Goal: Information Seeking & Learning: Compare options

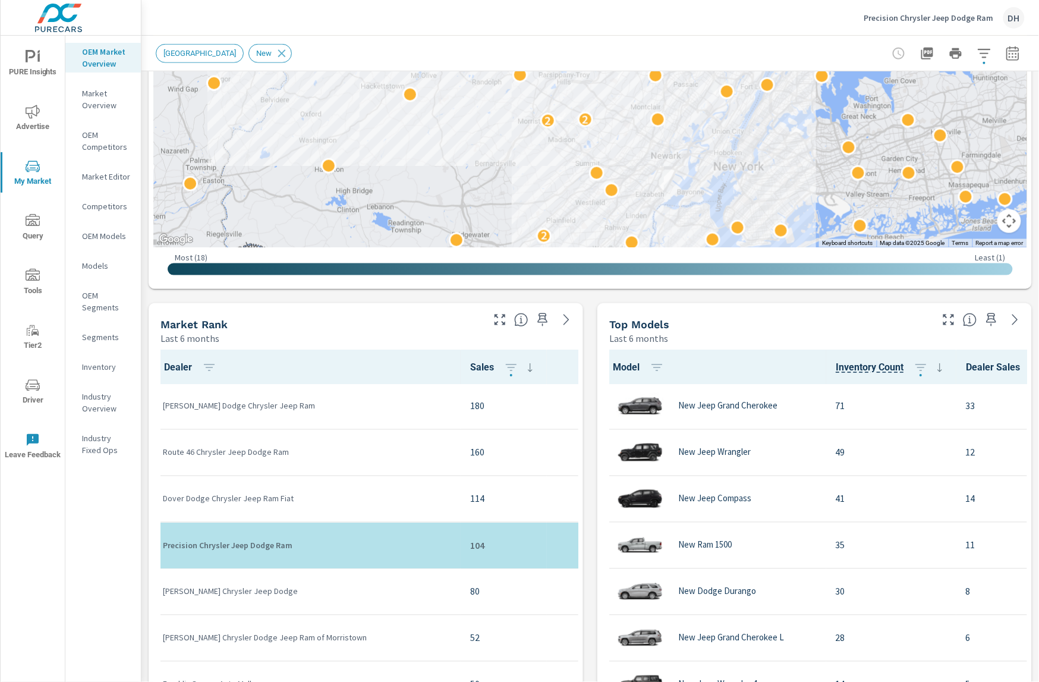
scroll to position [361, 0]
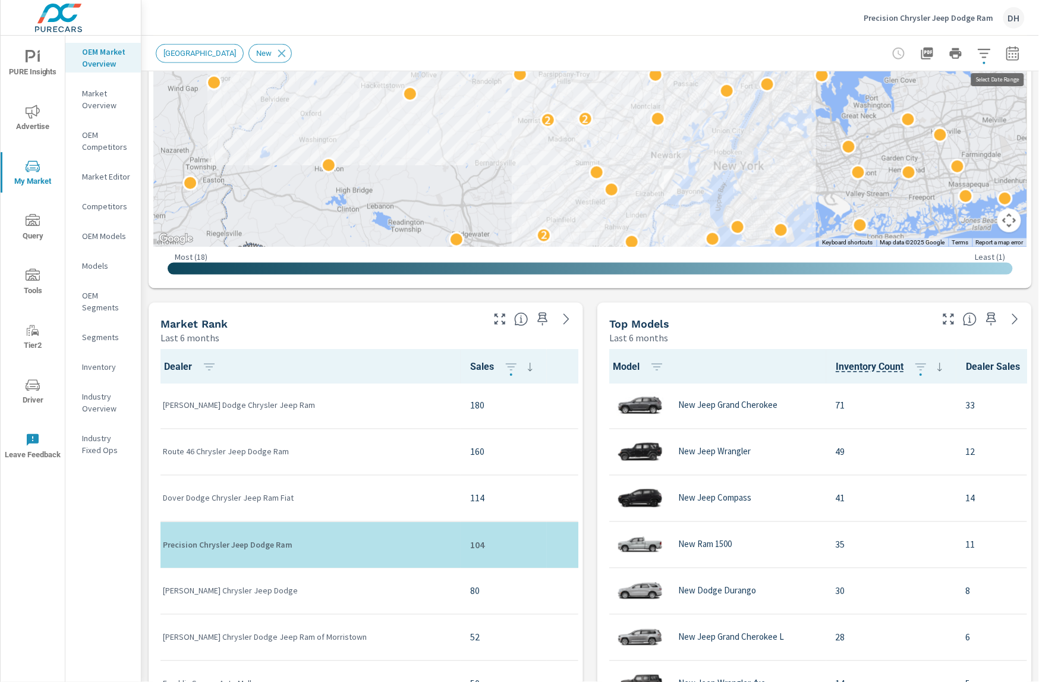
click at [1005, 55] on icon "button" at bounding box center [1012, 53] width 14 height 14
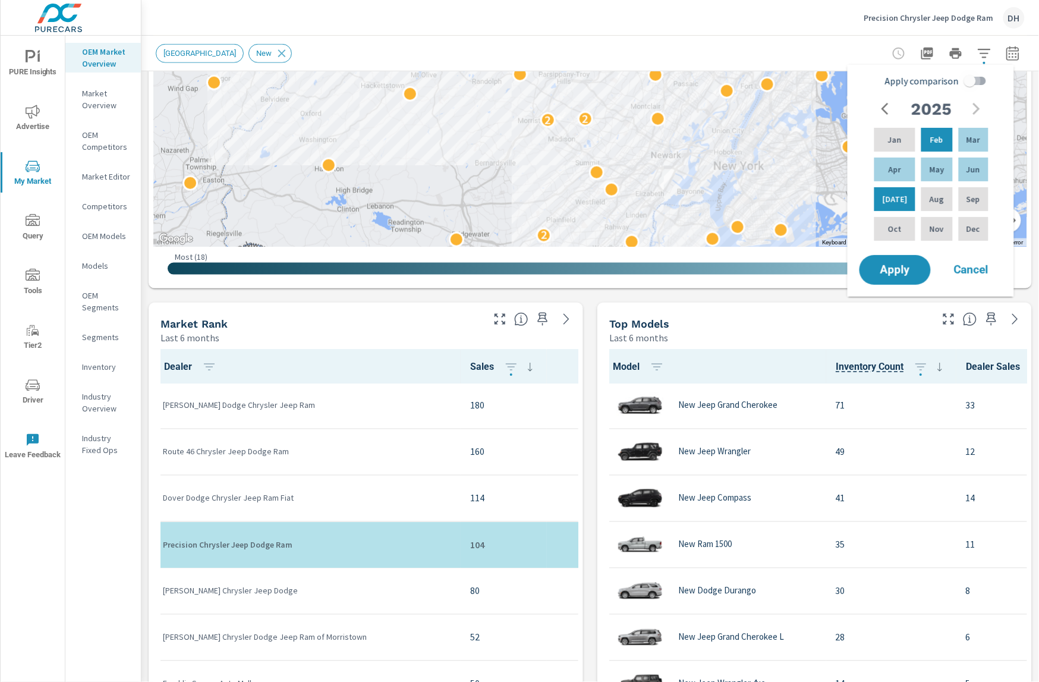
click at [973, 86] on input "Apply comparison" at bounding box center [970, 81] width 68 height 23
checkbox input "true"
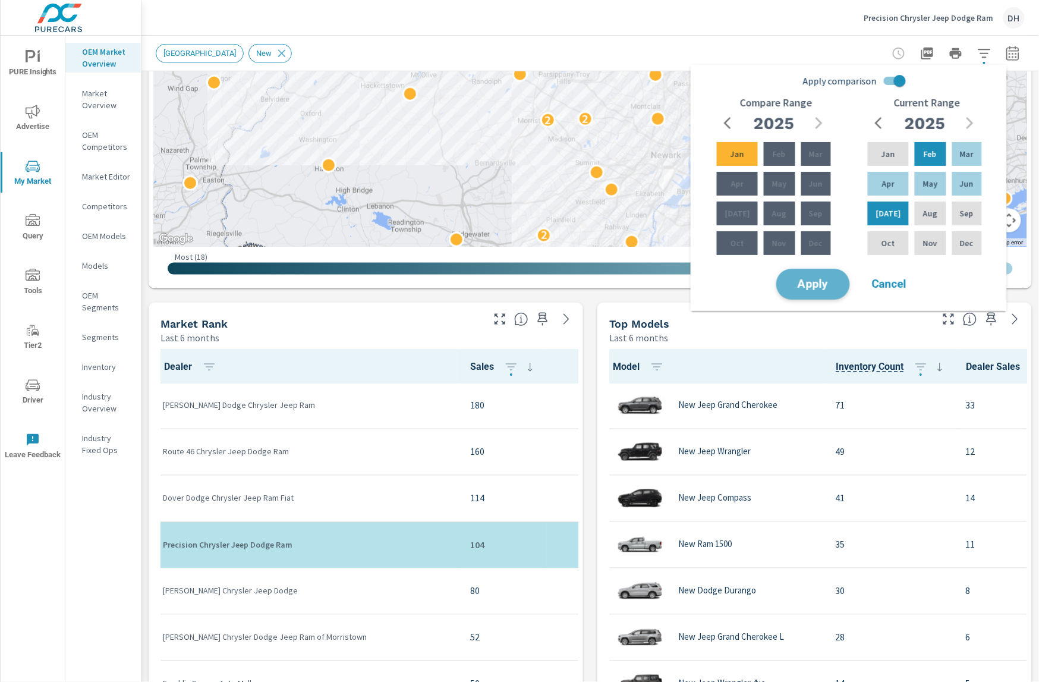
click at [817, 285] on span "Apply" at bounding box center [813, 284] width 49 height 11
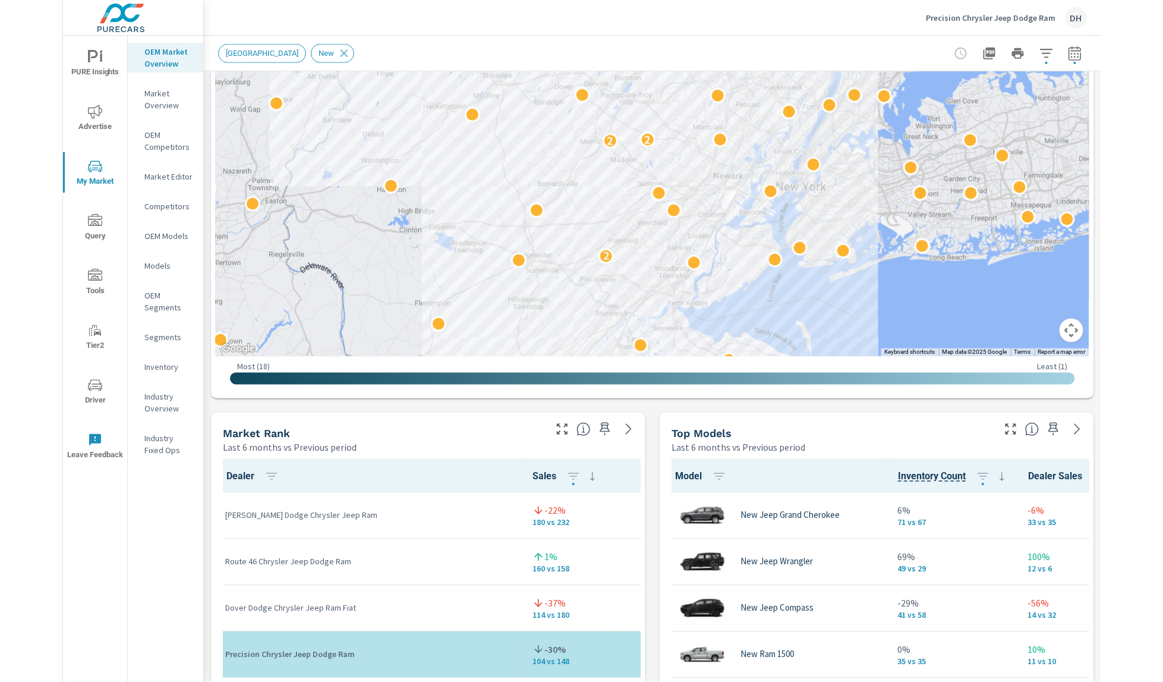
scroll to position [655, 0]
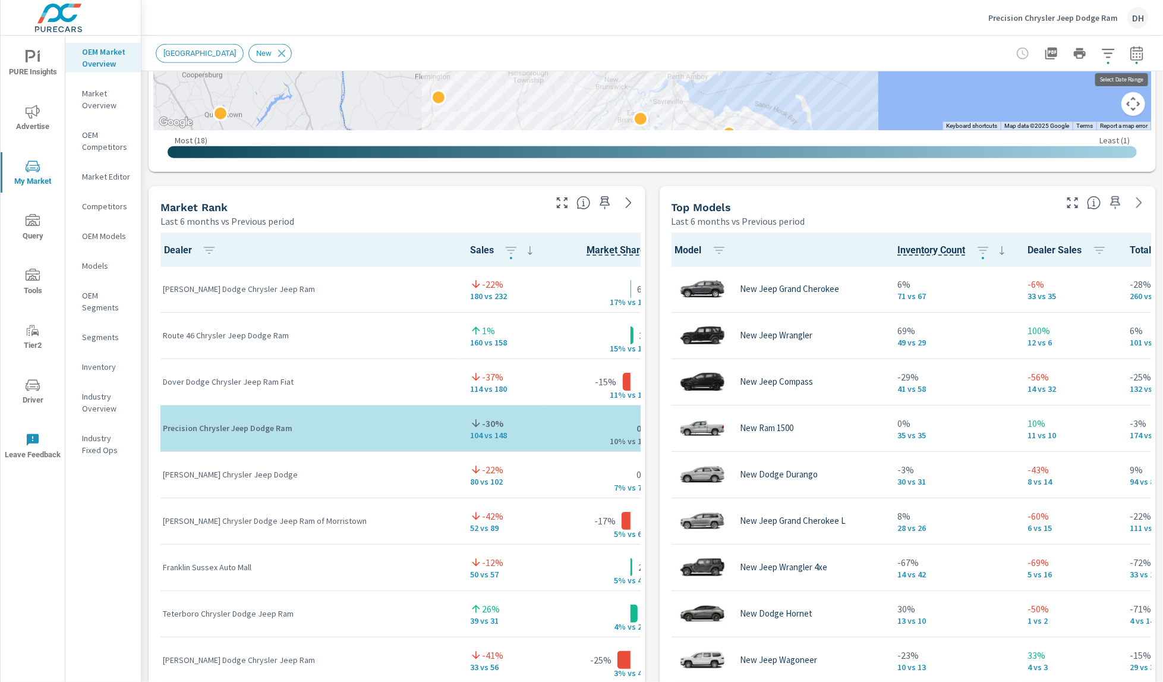
click at [1038, 52] on icon "button" at bounding box center [1137, 53] width 14 height 14
click at [1038, 49] on button "button" at bounding box center [1137, 54] width 24 height 24
click at [1038, 55] on button "button" at bounding box center [1137, 54] width 24 height 24
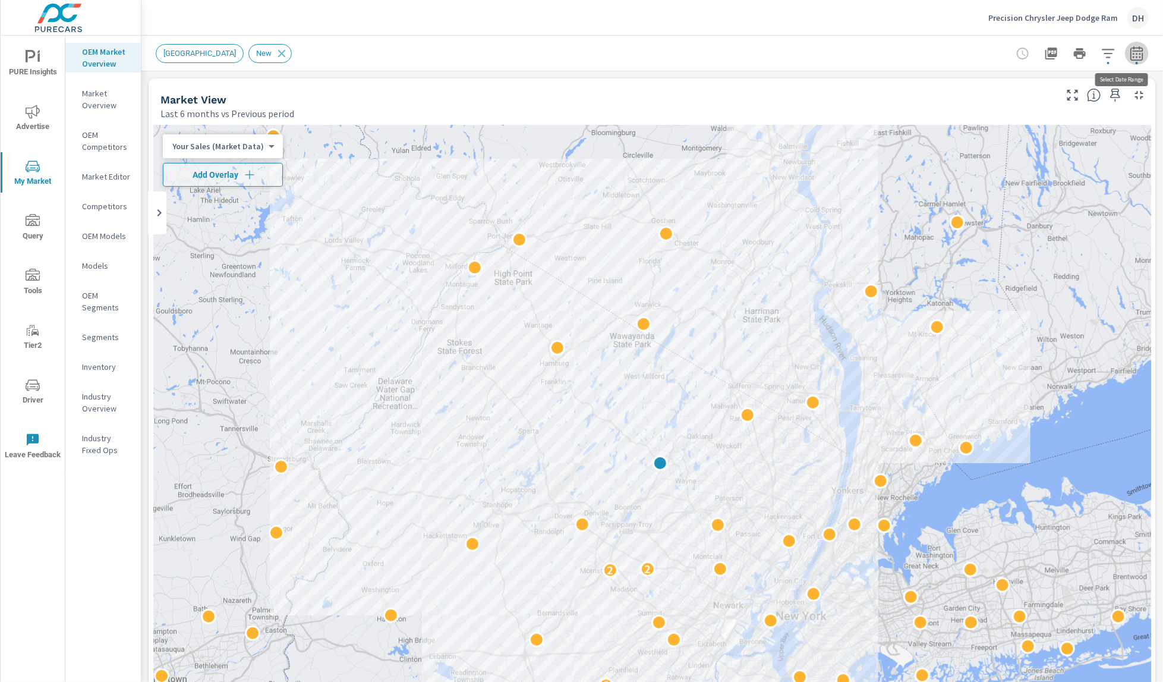
click at [1038, 60] on icon "button" at bounding box center [1136, 53] width 12 height 14
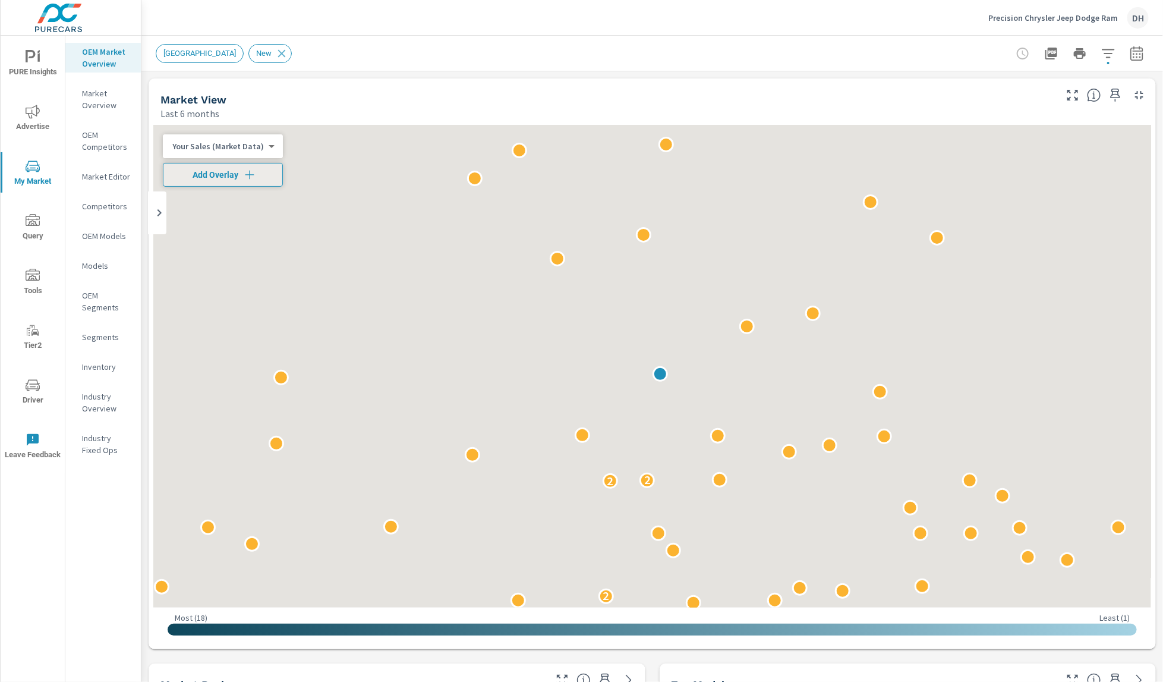
scroll to position [1, 0]
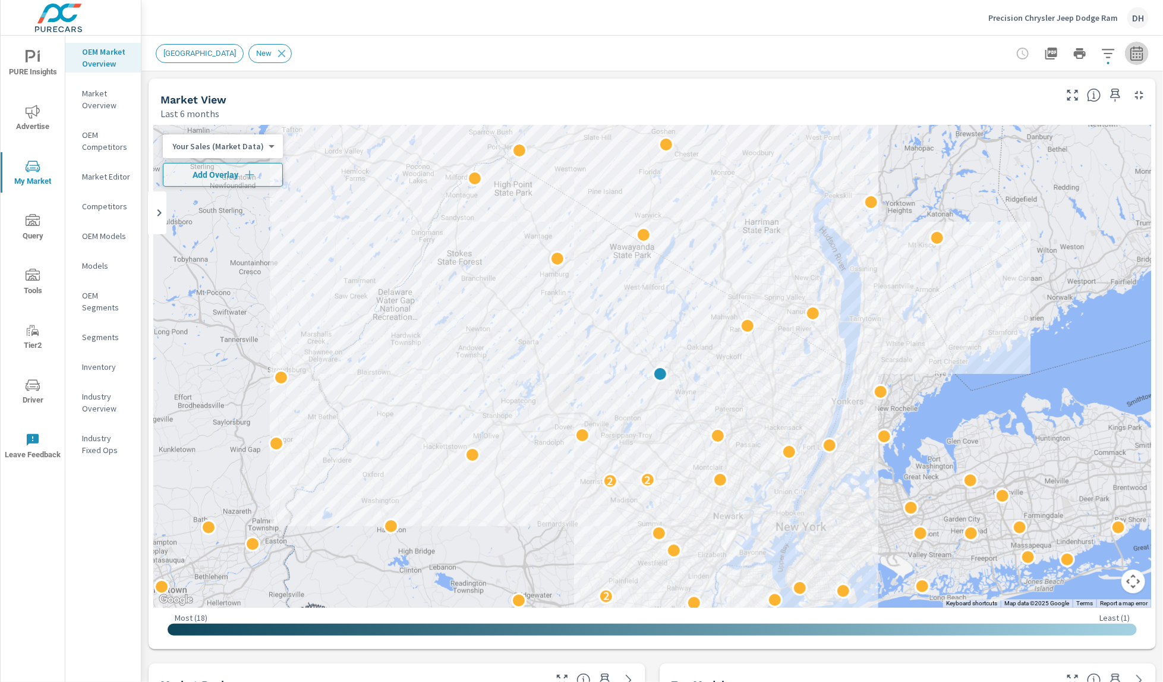
click at [1038, 56] on icon "button" at bounding box center [1137, 53] width 14 height 14
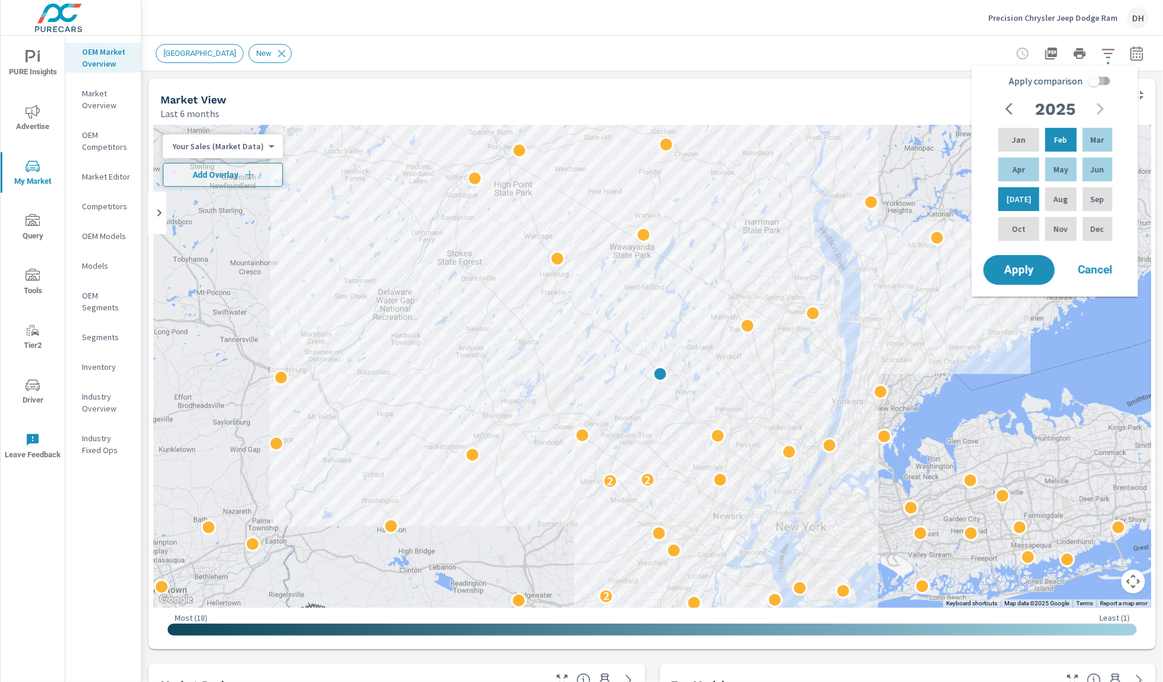
click at [1038, 77] on input "Apply comparison" at bounding box center [1094, 81] width 68 height 23
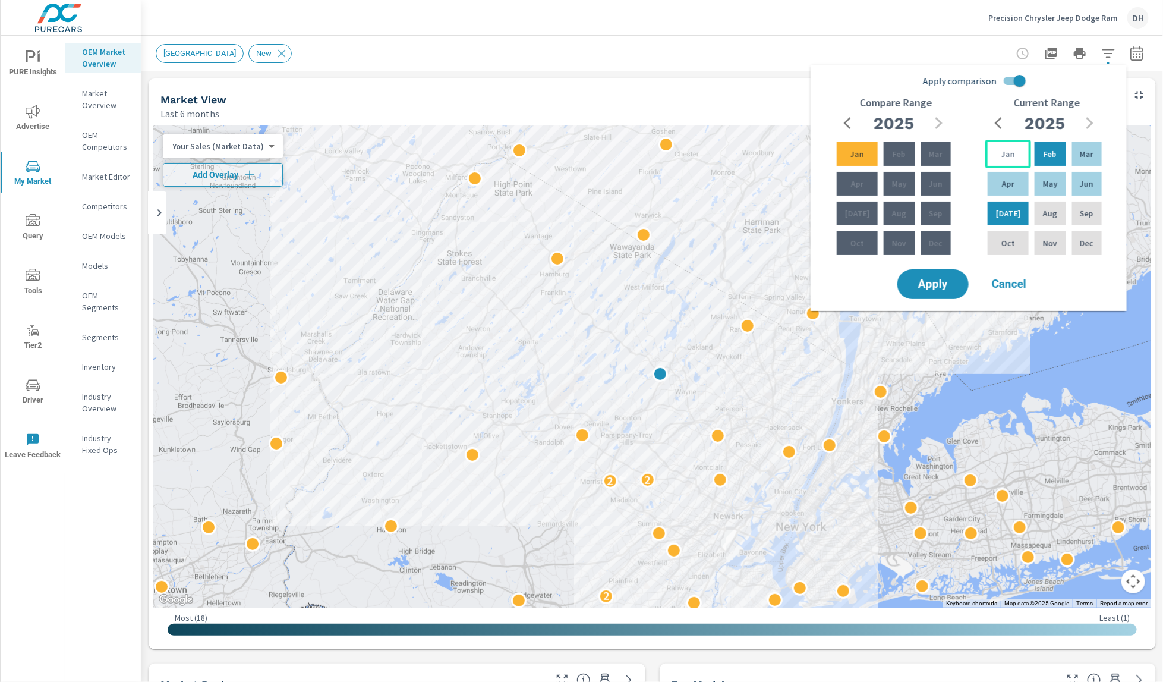
click at [994, 152] on div "Jan" at bounding box center [1008, 154] width 46 height 29
click at [1038, 184] on p "Jun" at bounding box center [1087, 184] width 14 height 12
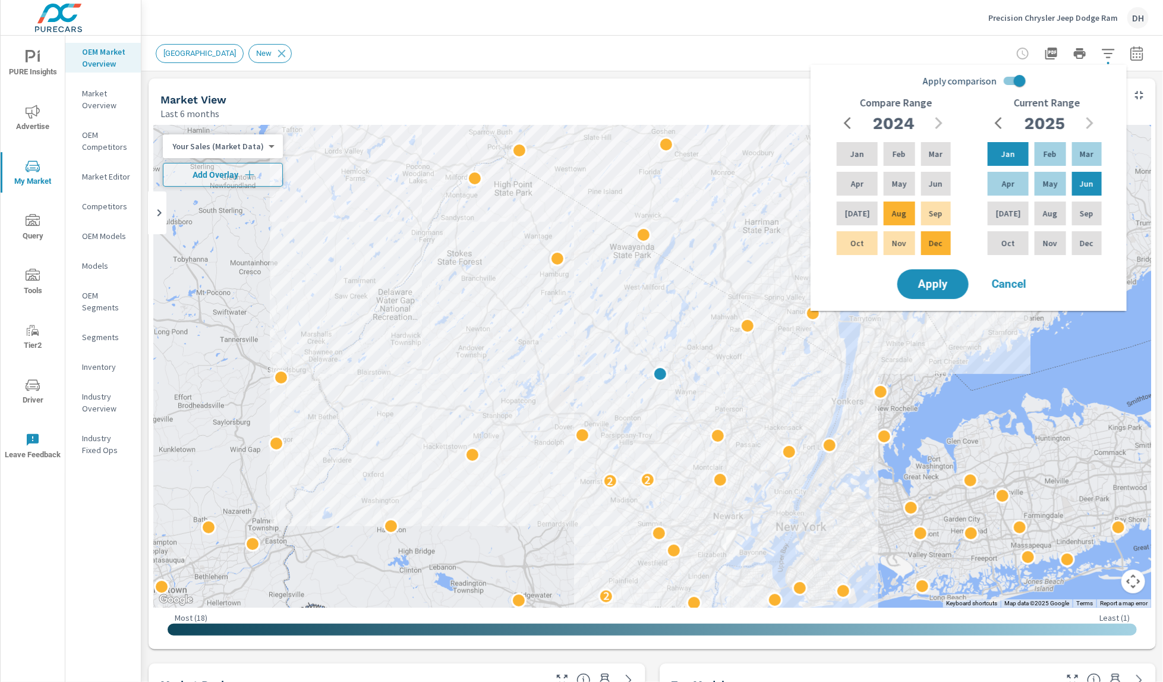
click at [1019, 75] on input "Apply comparison" at bounding box center [1020, 81] width 68 height 23
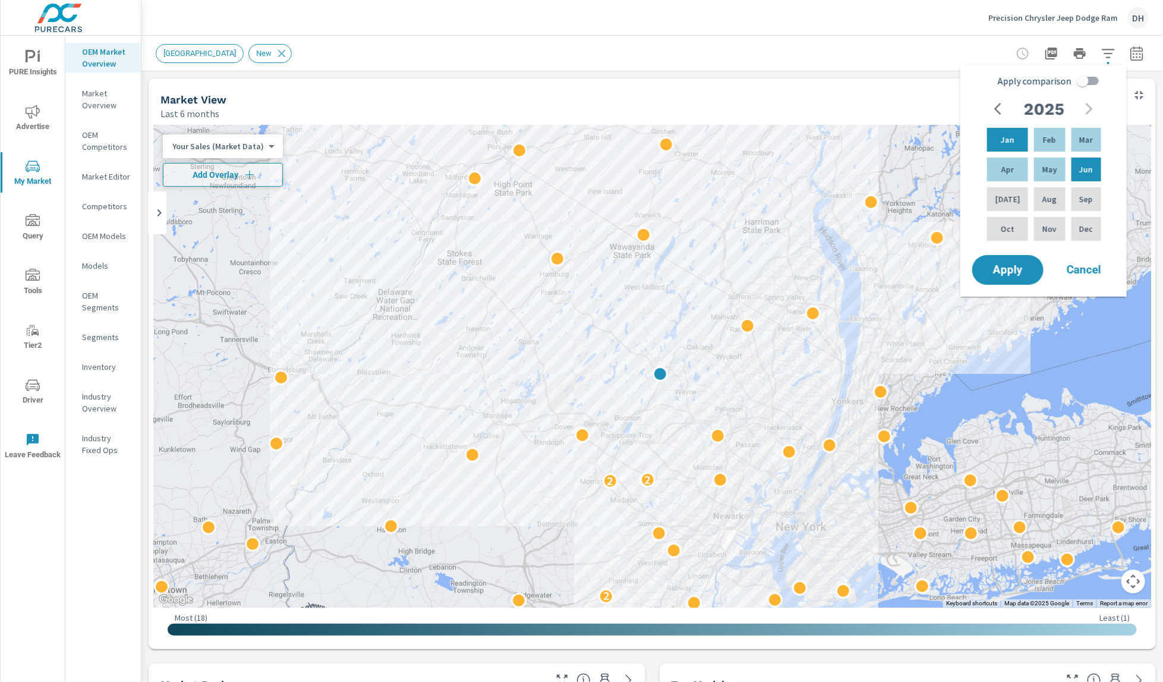
click at [1014, 79] on span "Apply comparison" at bounding box center [1035, 81] width 74 height 14
click at [1038, 79] on input "Apply comparison" at bounding box center [1083, 81] width 68 height 23
checkbox input "true"
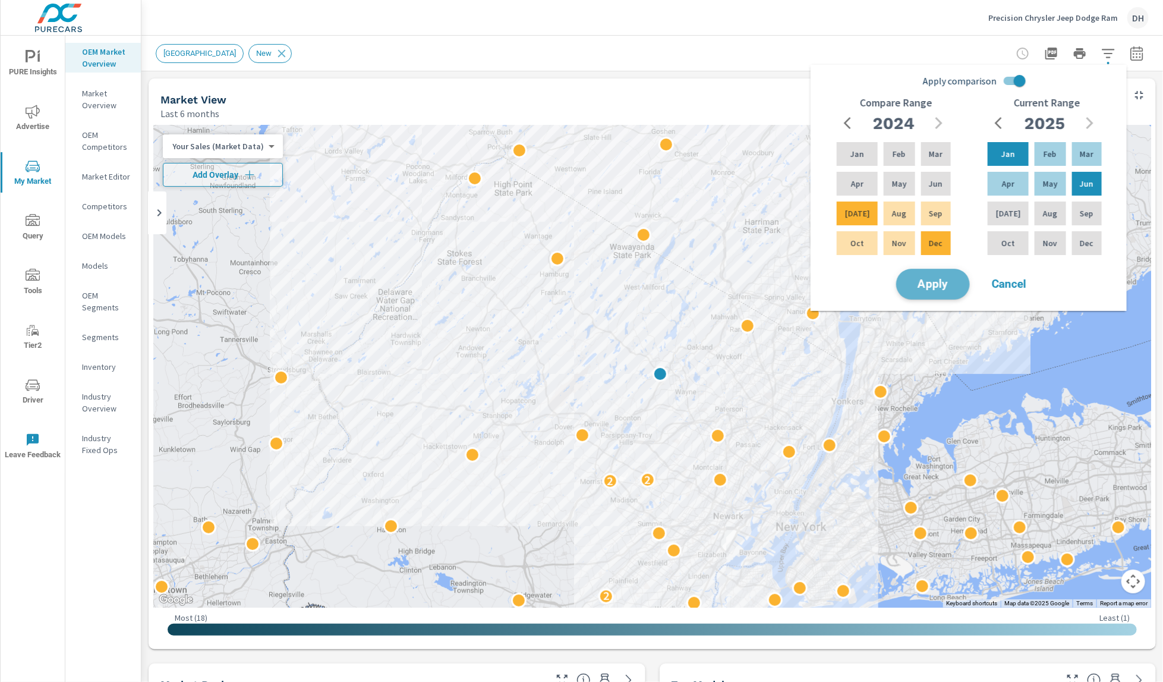
click at [951, 282] on span "Apply" at bounding box center [933, 284] width 49 height 11
